Goal: Task Accomplishment & Management: Use online tool/utility

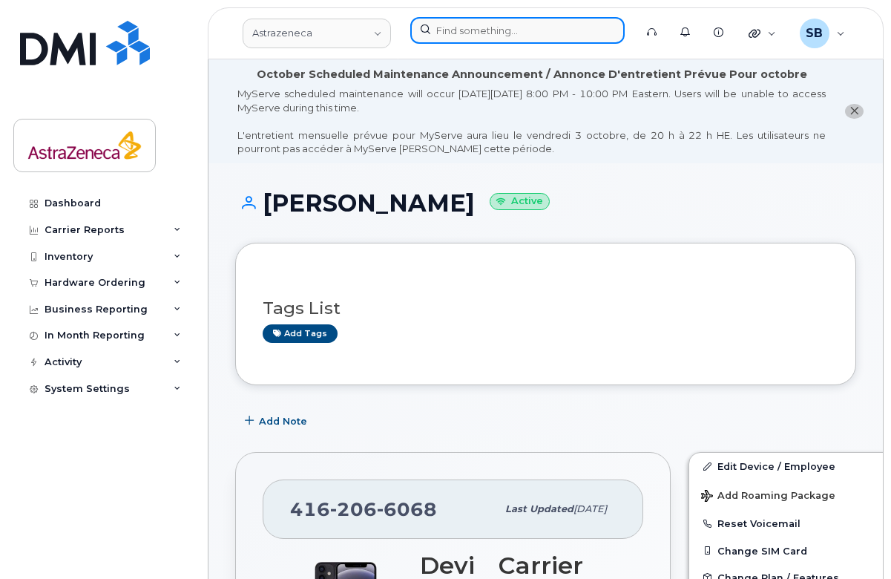
click at [485, 24] on input at bounding box center [517, 30] width 214 height 27
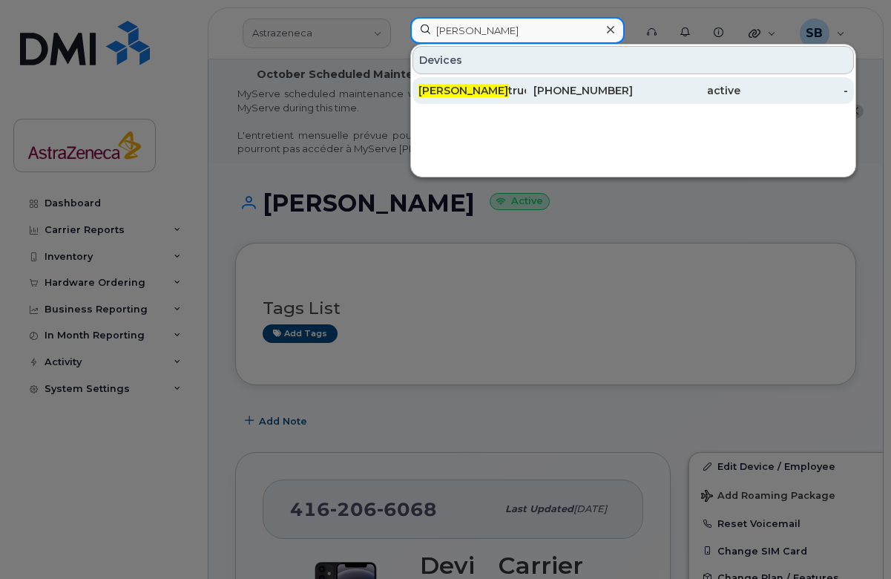
type input "brooke pe"
click at [476, 87] on div "Brooke Pe truccelli" at bounding box center [473, 90] width 108 height 15
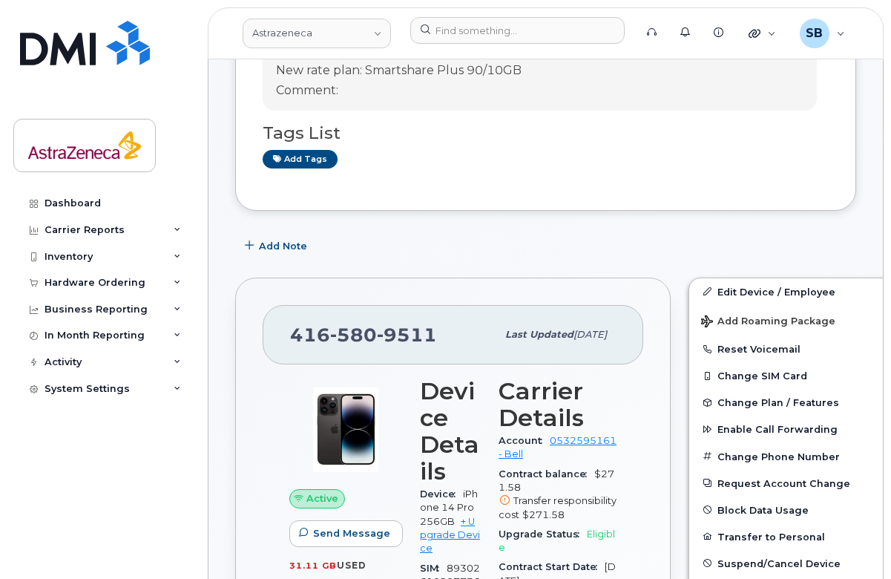
scroll to position [292, 0]
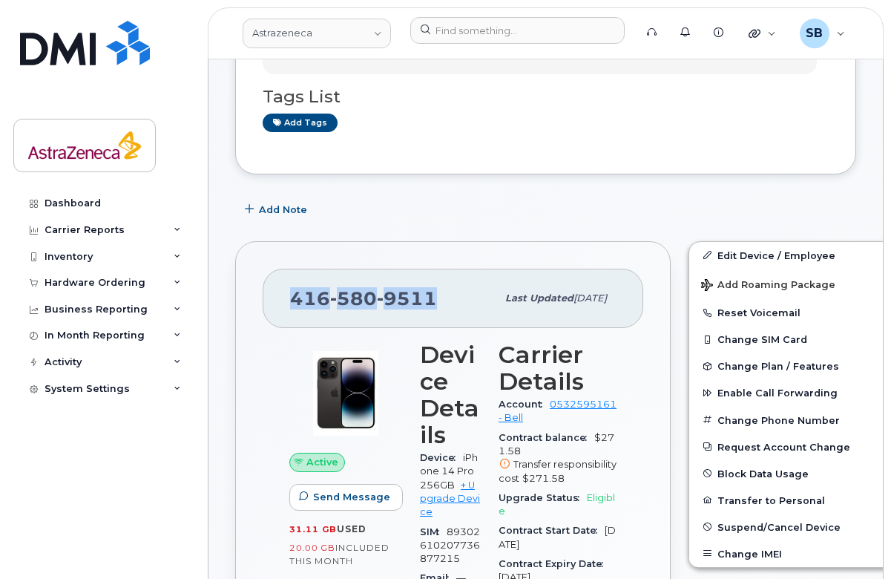
drag, startPoint x: 433, startPoint y: 301, endPoint x: 294, endPoint y: 301, distance: 138.8
click at [293, 301] on span "416 580 9511" at bounding box center [363, 298] width 147 height 22
copy span "416 580 9511"
click at [496, 290] on div "Last updated Oct 06, 2025" at bounding box center [555, 298] width 119 height 31
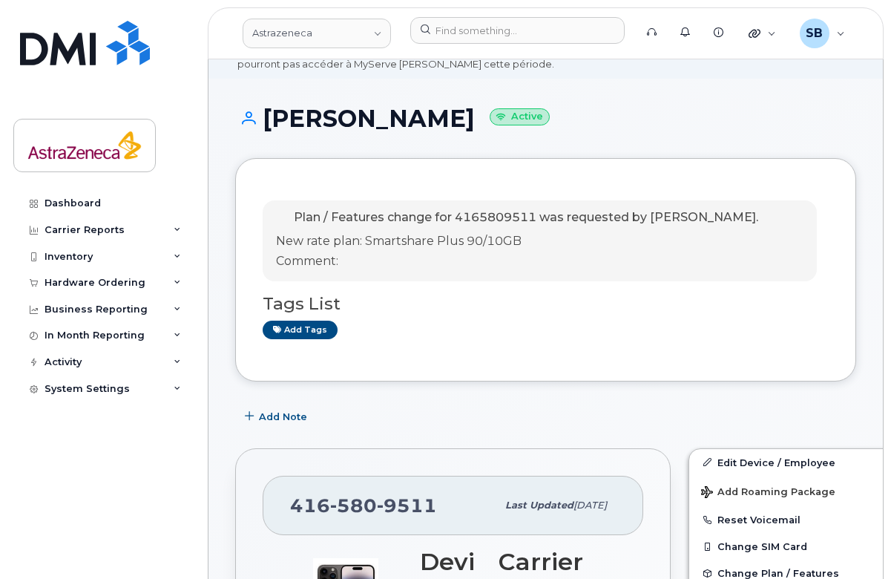
scroll to position [0, 0]
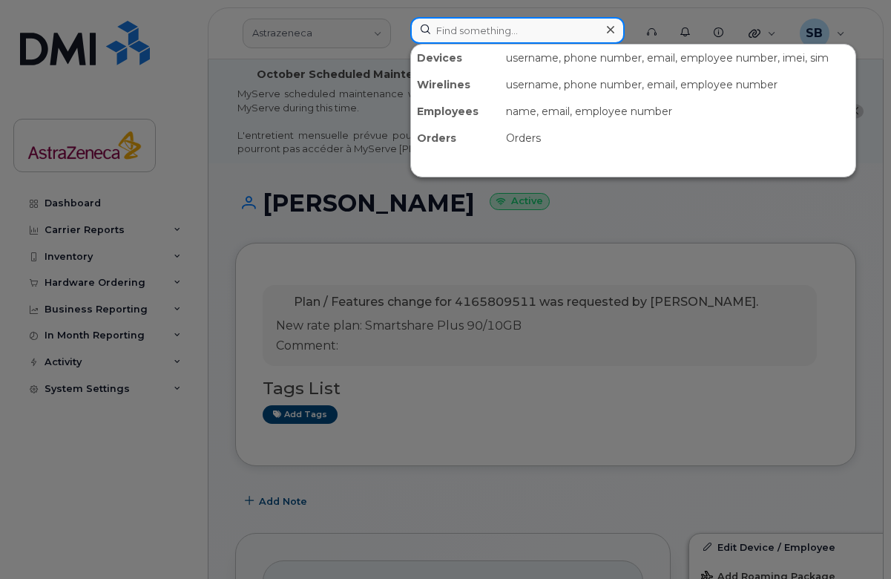
click at [519, 35] on input at bounding box center [517, 30] width 214 height 27
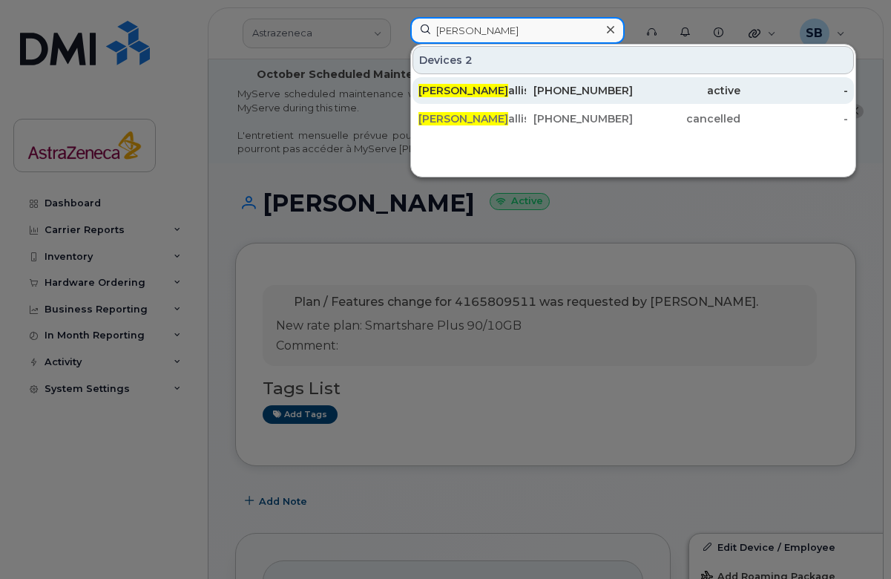
type input "angela mc"
click at [622, 88] on div "416-206-6068" at bounding box center [580, 90] width 108 height 15
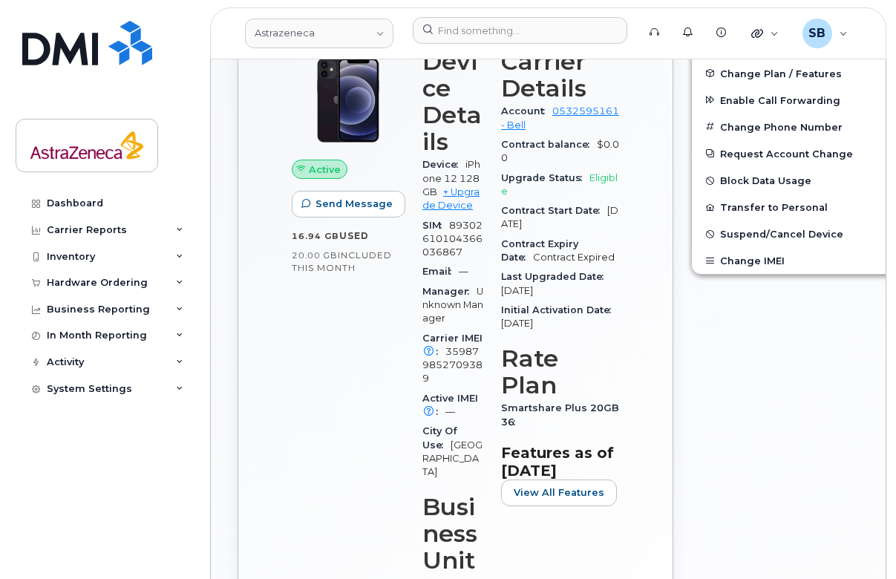
scroll to position [505, 0]
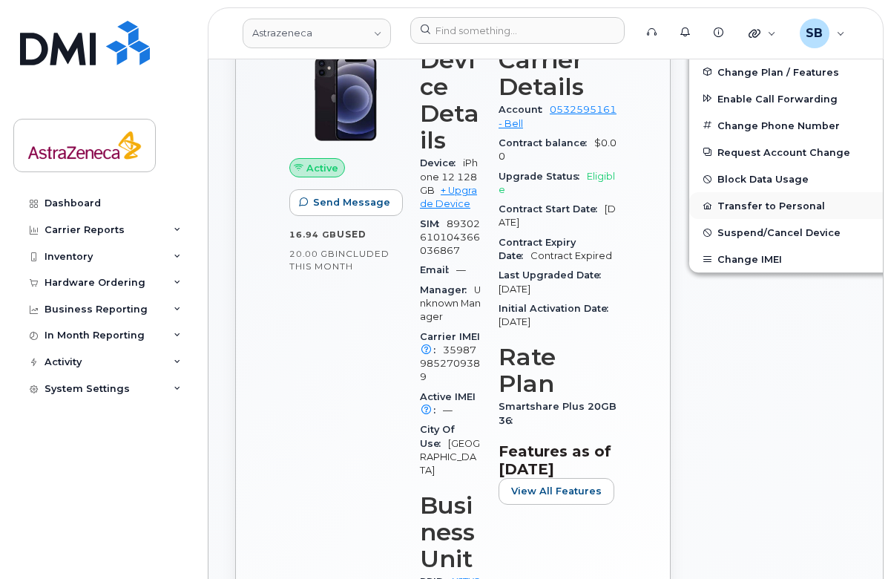
click at [816, 206] on button "Transfer to Personal" at bounding box center [804, 205] width 230 height 27
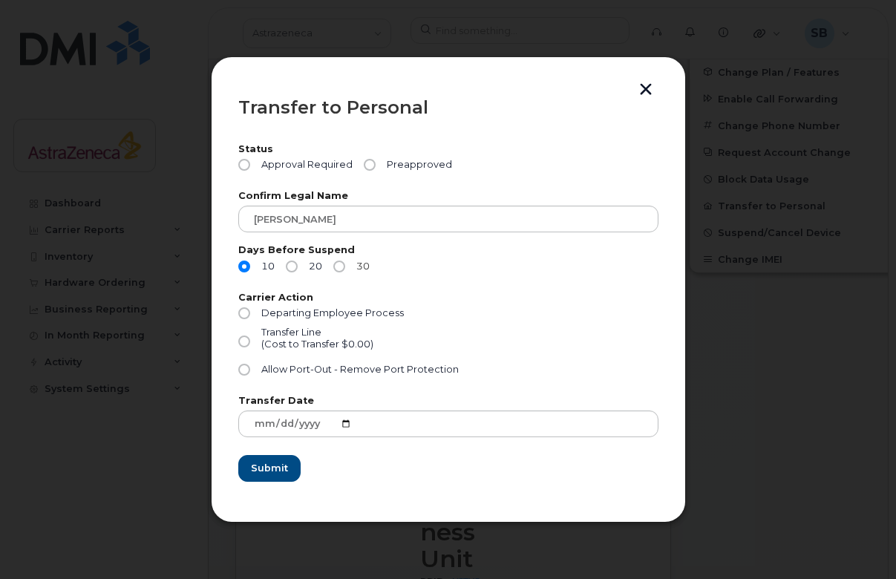
click at [337, 263] on input "30" at bounding box center [339, 266] width 12 height 12
radio input "true"
click at [366, 166] on input "Preapproved" at bounding box center [370, 165] width 12 height 12
radio input "true"
click at [320, 341] on div "(Cost to Transfer $0.00)" at bounding box center [317, 344] width 112 height 12
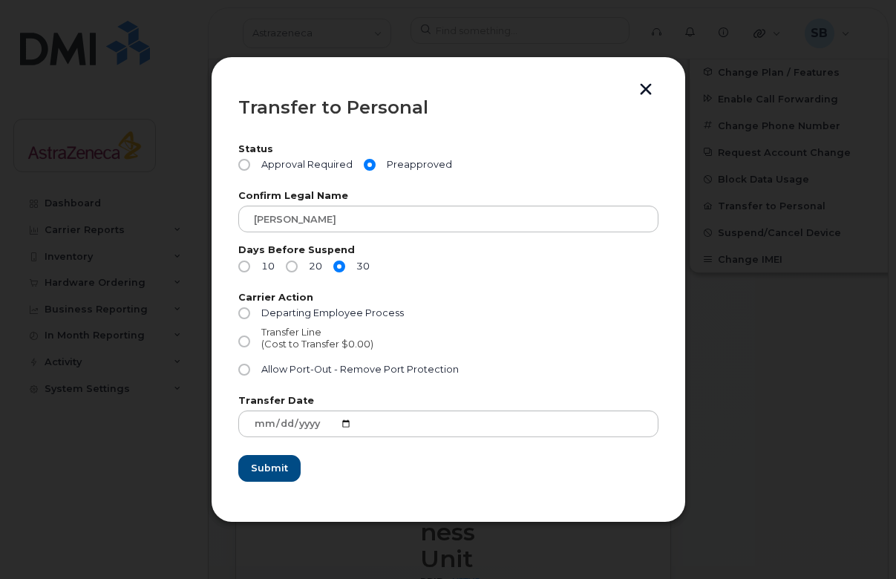
click at [250, 341] on input "Transfer Line (Cost to Transfer $0.00)" at bounding box center [244, 341] width 12 height 12
radio input "true"
click at [275, 469] on span "Submit" at bounding box center [268, 468] width 37 height 14
